Goal: Transaction & Acquisition: Obtain resource

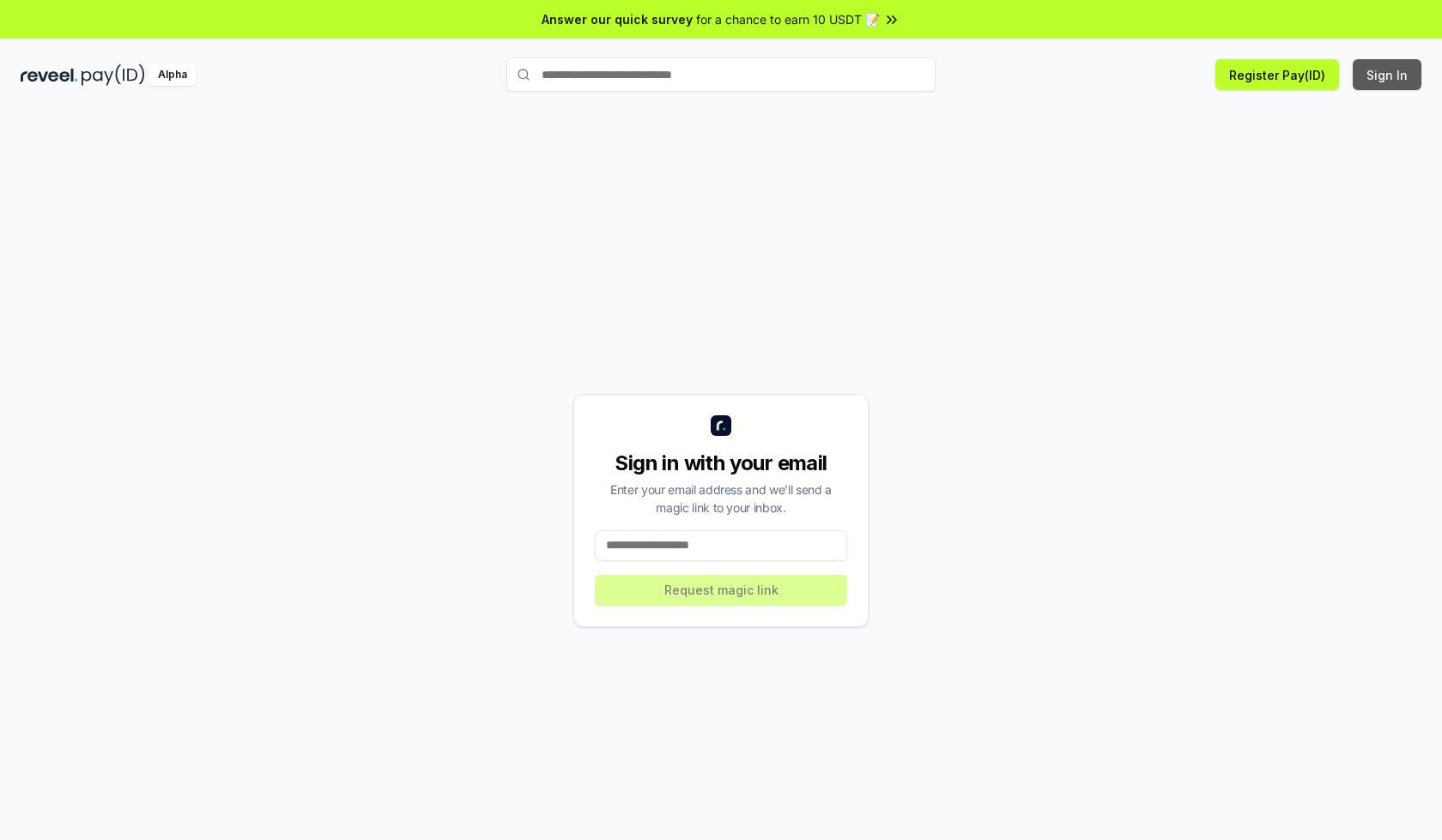
click at [1388, 75] on button "Sign In" at bounding box center [1387, 74] width 69 height 30
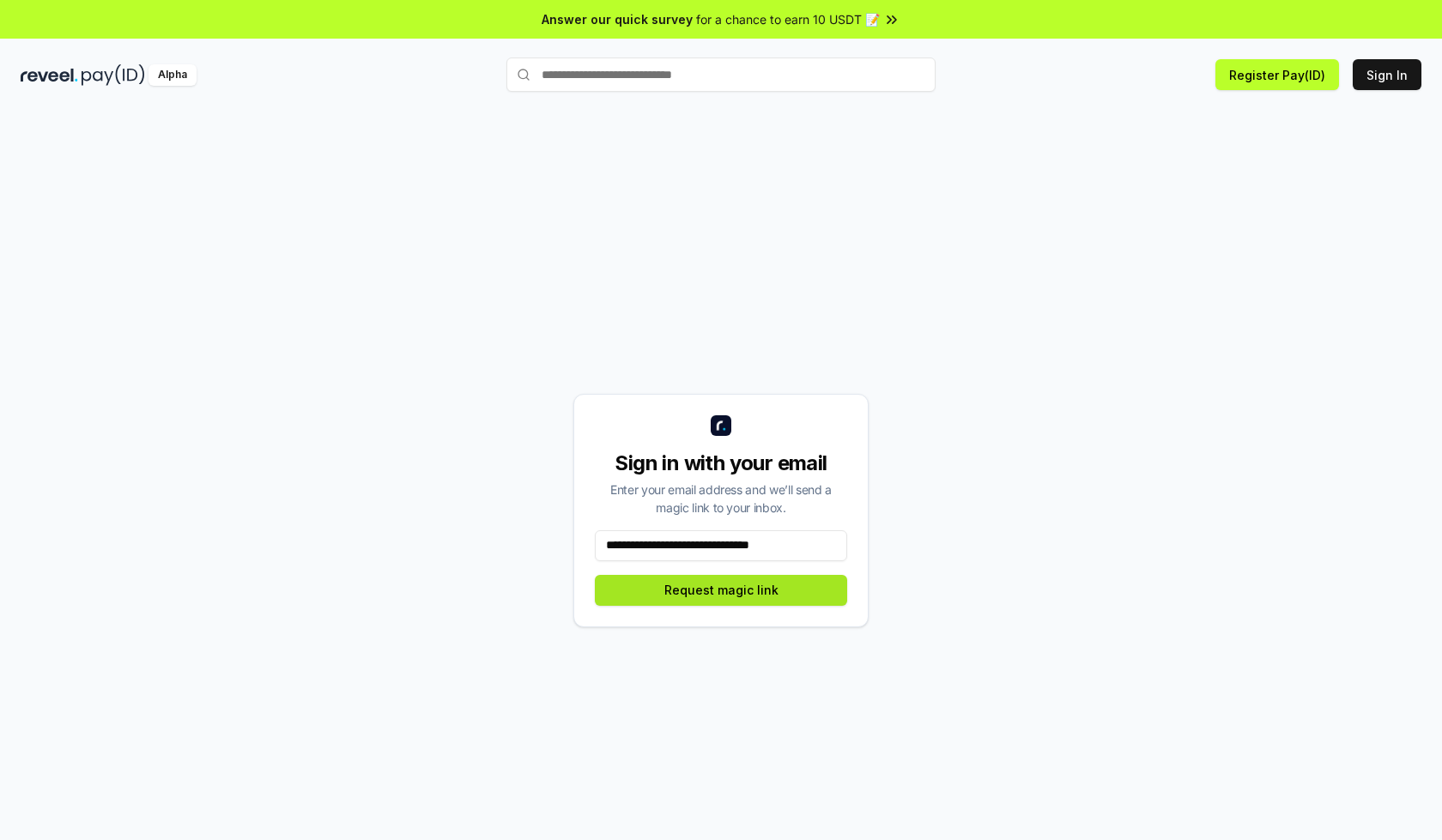
type input "**********"
click at [721, 589] on button "Request magic link" at bounding box center [721, 589] width 253 height 30
